Goal: Find specific page/section: Find specific page/section

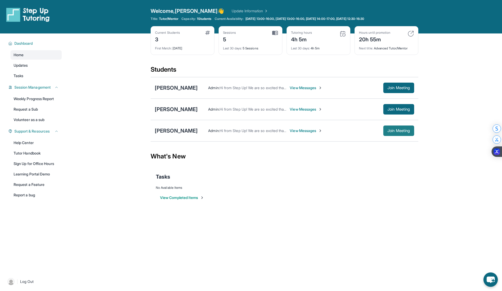
click at [406, 129] on span "Join Meeting" at bounding box center [399, 130] width 23 height 3
click at [177, 129] on div "Nora Joseph" at bounding box center [176, 130] width 43 height 7
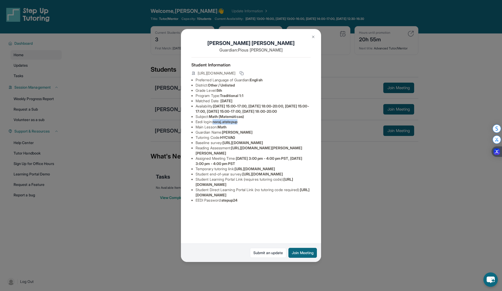
drag, startPoint x: 242, startPoint y: 128, endPoint x: 216, endPoint y: 126, distance: 26.0
click at [216, 125] on li "Eedi login : noraj.atstepup" at bounding box center [253, 121] width 115 height 5
copy span "noraj.atstepup"
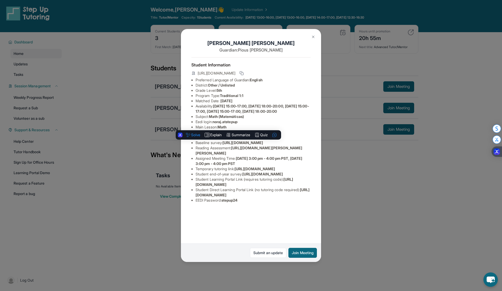
click at [239, 207] on div "Student Information https://student-portal.stepuptutoring.org/student/HYCVAG Pr…" at bounding box center [251, 132] width 119 height 150
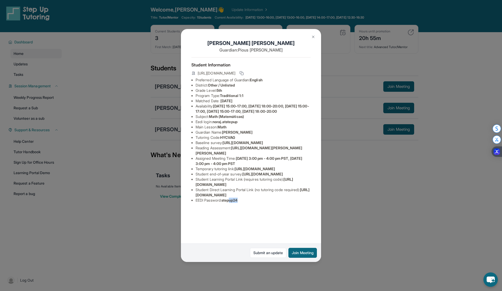
drag, startPoint x: 242, startPoint y: 236, endPoint x: 233, endPoint y: 236, distance: 8.4
click at [233, 203] on li "EEDI Password : stepup24" at bounding box center [253, 200] width 115 height 5
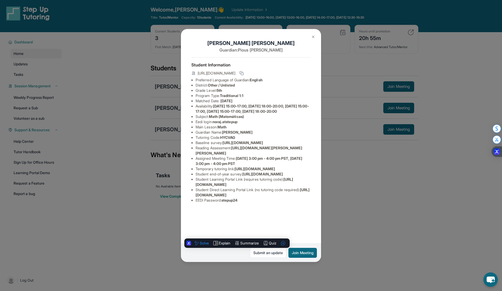
click at [254, 203] on li "EEDI Password : stepup24" at bounding box center [253, 200] width 115 height 5
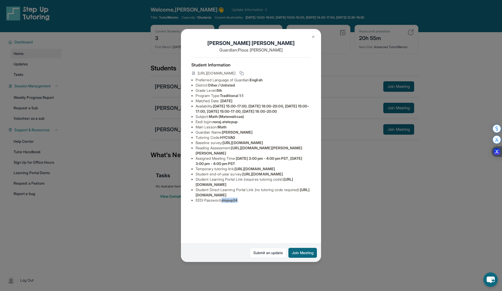
drag, startPoint x: 244, startPoint y: 235, endPoint x: 224, endPoint y: 233, distance: 20.3
click at [224, 203] on li "EEDI Password : stepup24" at bounding box center [253, 200] width 115 height 5
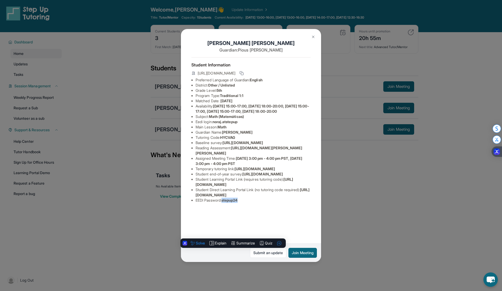
copy span "stepup24"
